Goal: Check status: Check status

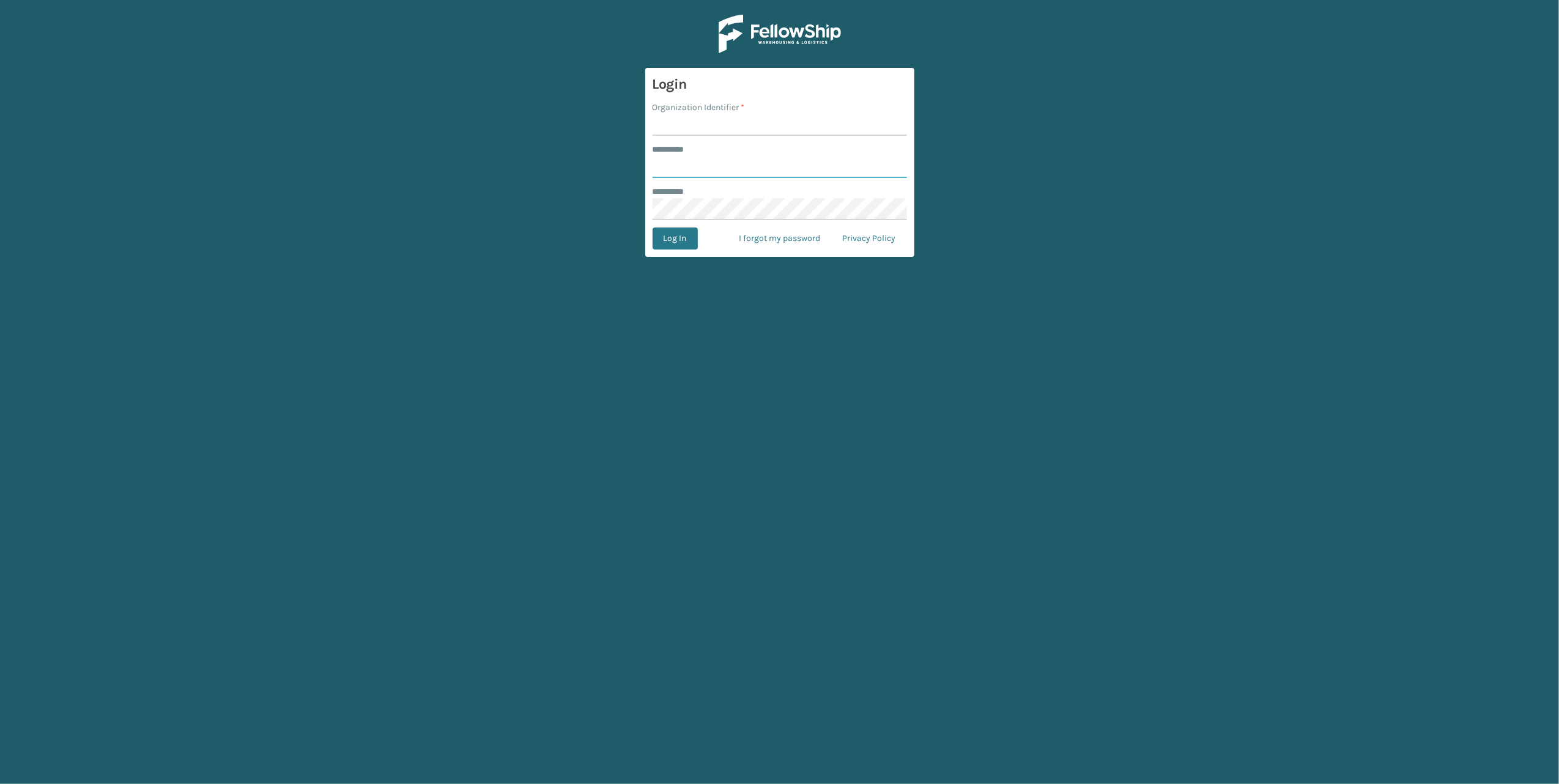
type input "******"
type input "[PERSON_NAME]"
click at [533, 226] on main "Login Organization Identifier * [PERSON_NAME] ******** * ****** ******** * Log …" at bounding box center [779, 392] width 1559 height 784
click at [671, 234] on button "Log In" at bounding box center [675, 238] width 45 height 22
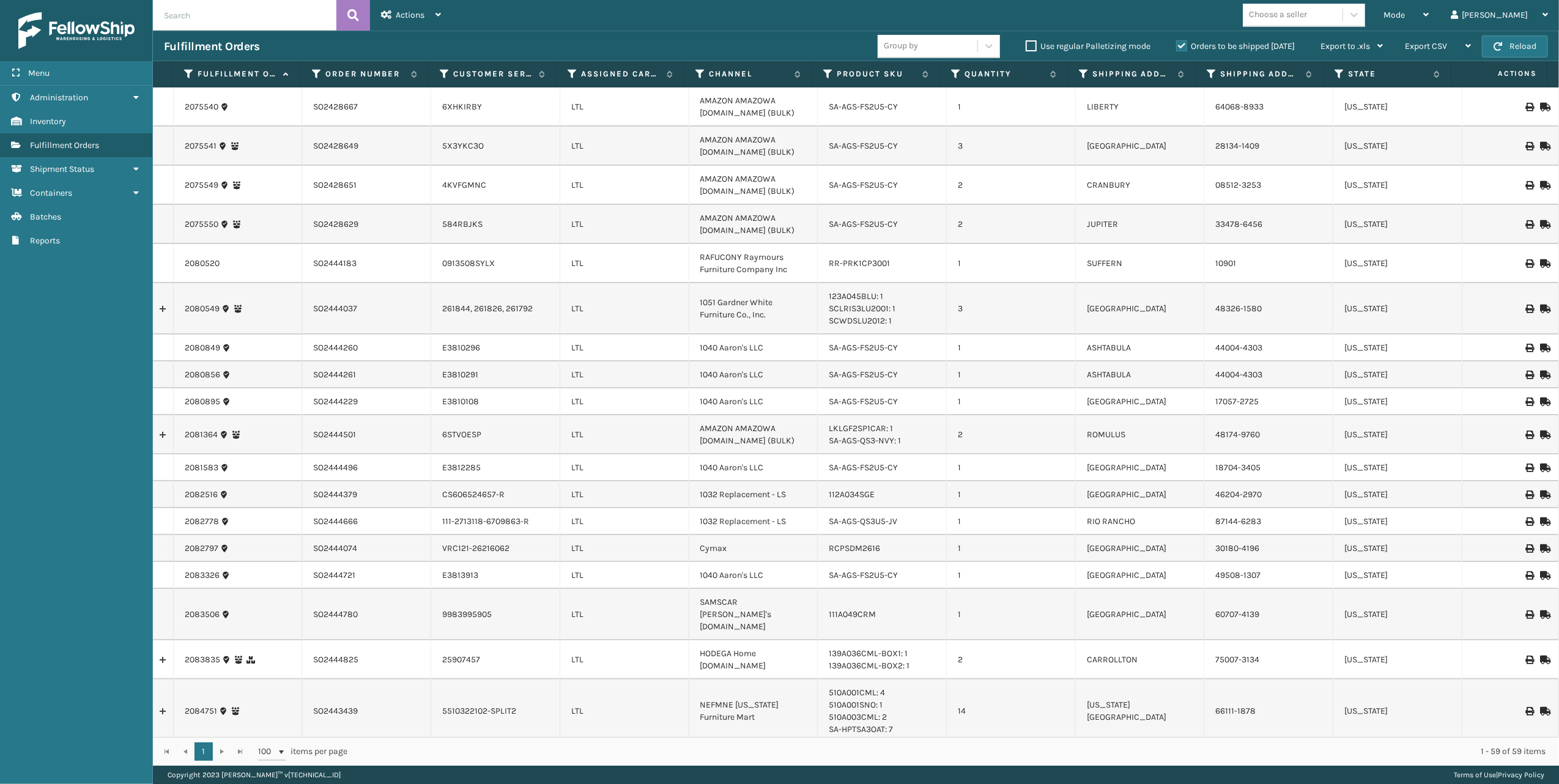
click at [262, 22] on input "text" at bounding box center [244, 15] width 183 height 31
paste input "SO2444721"
type input "SO2444721"
click at [350, 22] on icon at bounding box center [353, 15] width 12 height 18
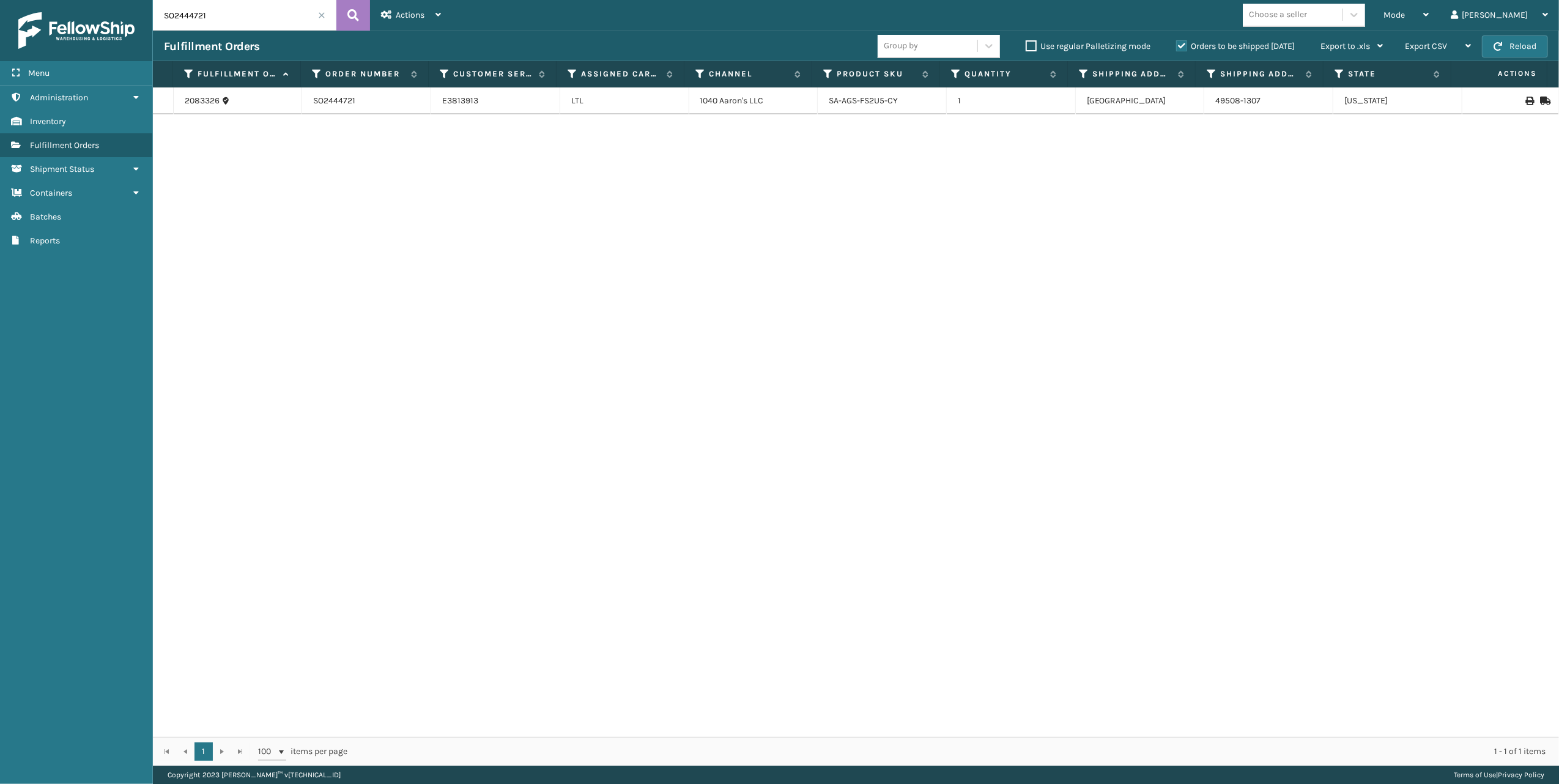
click at [321, 18] on span at bounding box center [322, 15] width 7 height 7
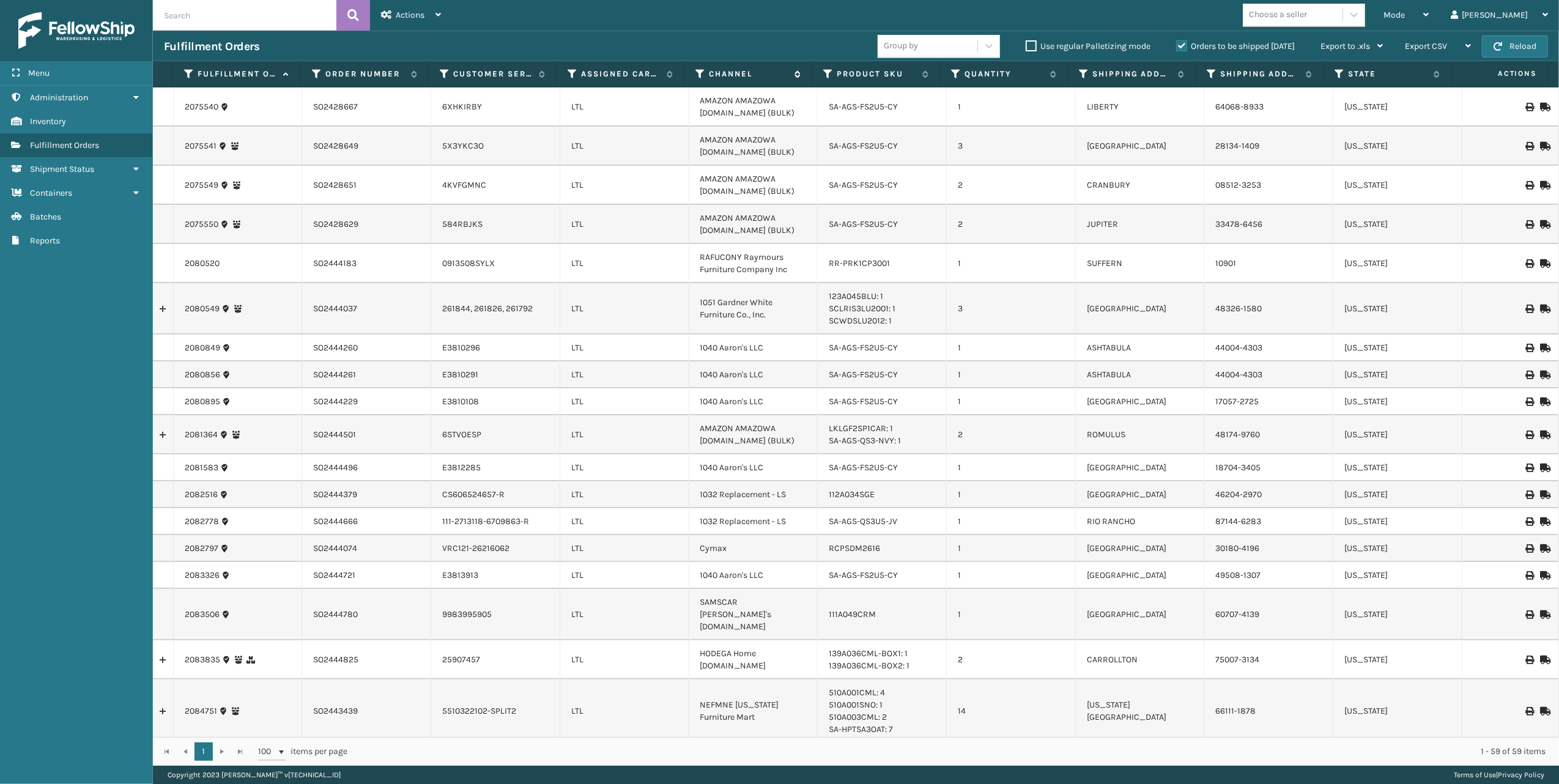
click at [702, 74] on icon at bounding box center [700, 74] width 10 height 11
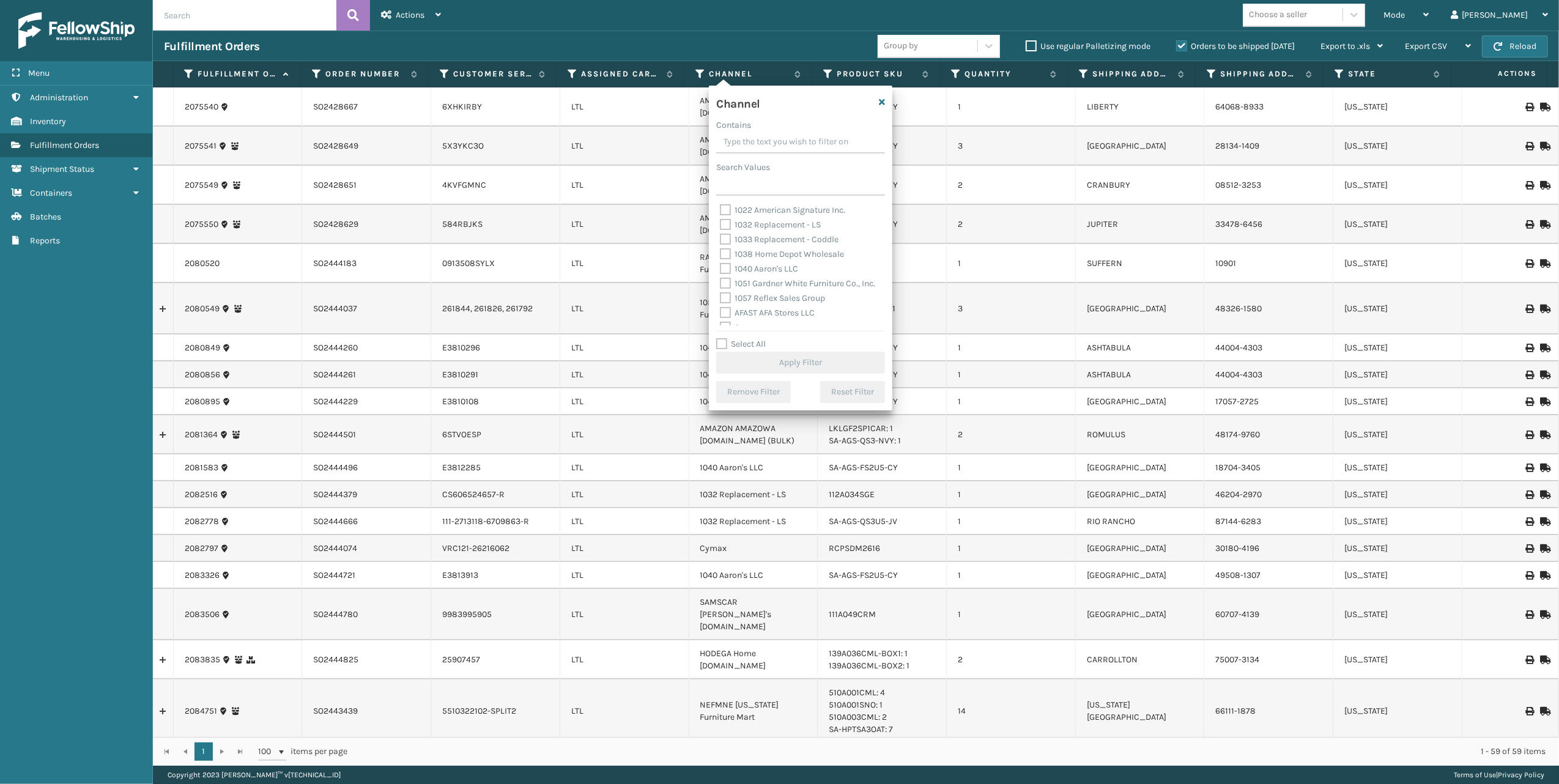
click at [750, 143] on input "Contains" at bounding box center [800, 142] width 169 height 22
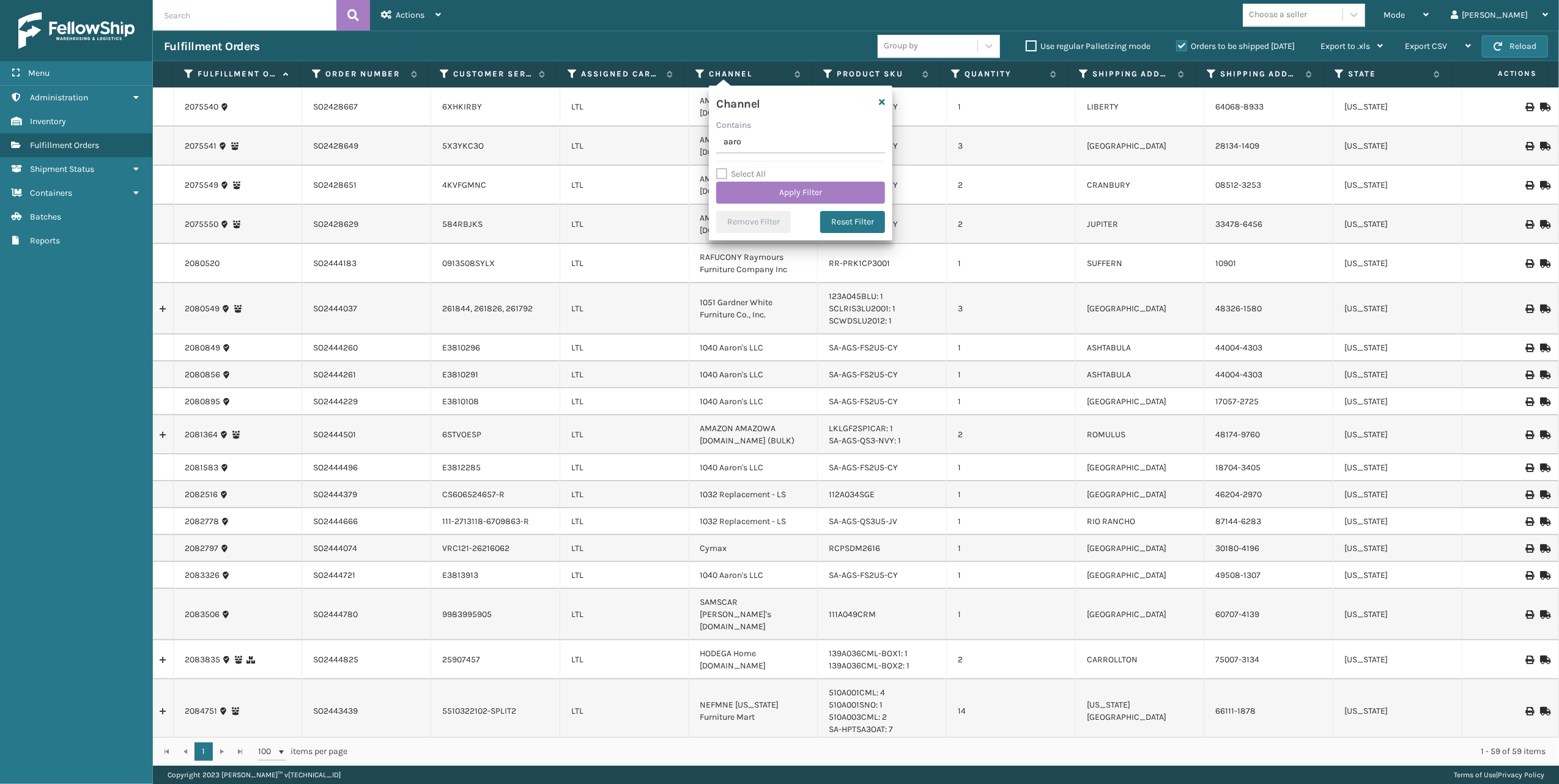
type input "[PERSON_NAME]"
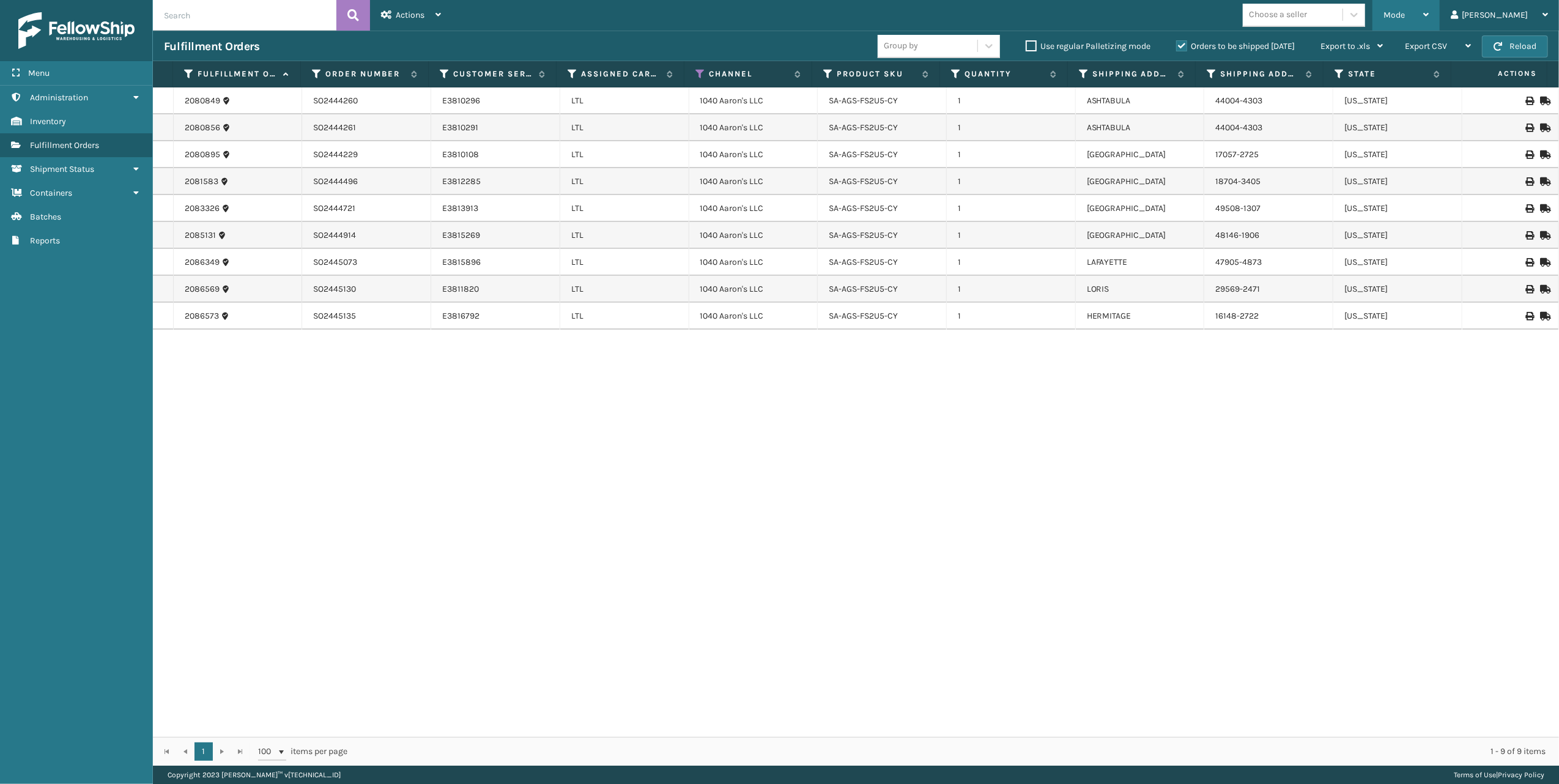
click at [1429, 13] on div "Mode" at bounding box center [1406, 15] width 45 height 31
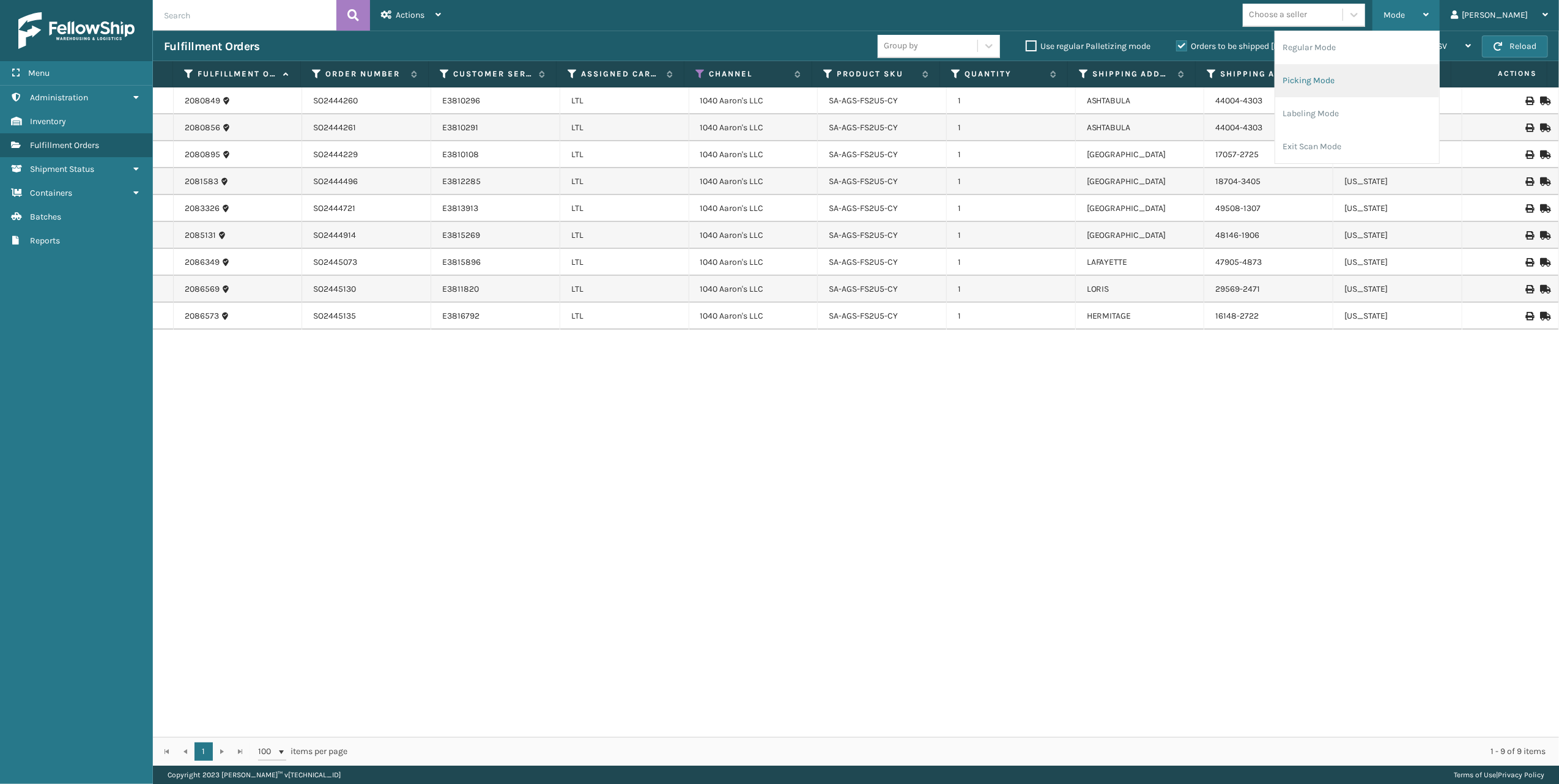
click at [1375, 78] on li "Picking Mode" at bounding box center [1357, 80] width 164 height 33
